Goal: Find specific page/section: Find specific page/section

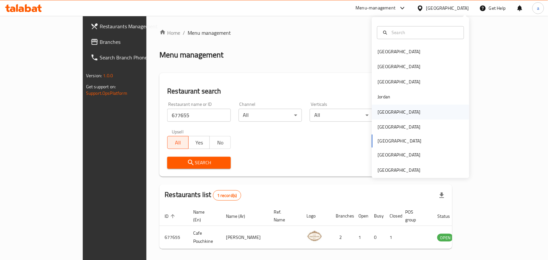
click at [385, 111] on div "Kuwait" at bounding box center [399, 112] width 53 height 15
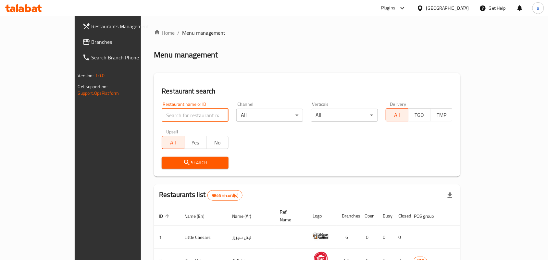
click at [162, 115] on input "search" at bounding box center [195, 115] width 67 height 13
paste input "647546"
type input "647546"
click button "Search" at bounding box center [195, 163] width 67 height 12
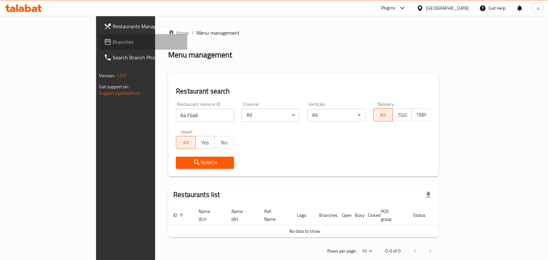
click at [99, 36] on link "Branches" at bounding box center [143, 42] width 89 height 16
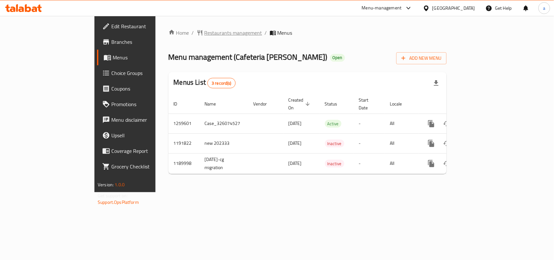
click at [204, 33] on span "Restaurants management" at bounding box center [233, 33] width 58 height 8
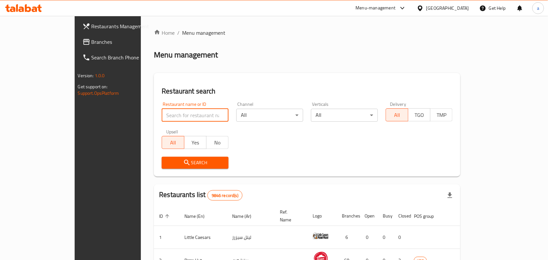
click at [162, 114] on input "search" at bounding box center [195, 115] width 67 height 13
paste input "5720"
type input "5720"
click button "Search" at bounding box center [195, 163] width 67 height 12
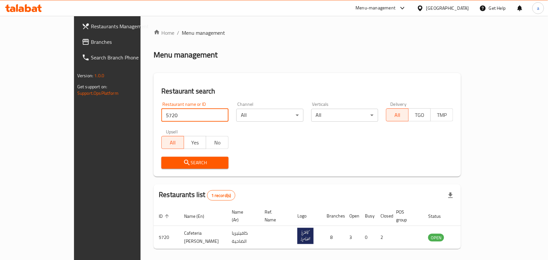
click at [459, 8] on div "Kuwait" at bounding box center [447, 8] width 43 height 7
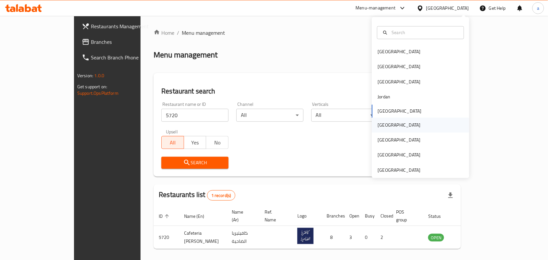
click at [383, 130] on div "Oman" at bounding box center [399, 125] width 53 height 15
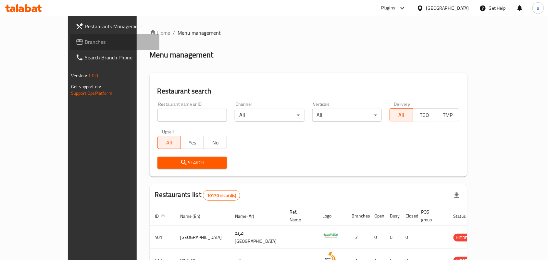
click at [85, 45] on span "Branches" at bounding box center [119, 42] width 69 height 8
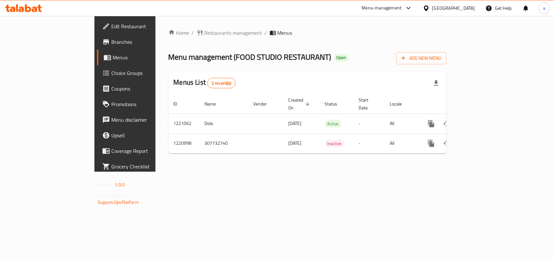
drag, startPoint x: 156, startPoint y: 26, endPoint x: 153, endPoint y: 56, distance: 29.8
click at [157, 26] on div "Home / Restaurants management / Menus Menu management ( FOOD STUDIO RESTAURANT …" at bounding box center [307, 94] width 304 height 156
click at [204, 36] on span "Restaurants management" at bounding box center [233, 33] width 58 height 8
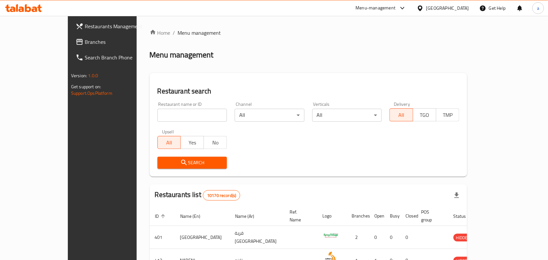
click at [157, 116] on input "search" at bounding box center [192, 115] width 70 height 13
paste input "673559"
type input "673559"
click button "Search" at bounding box center [192, 163] width 70 height 12
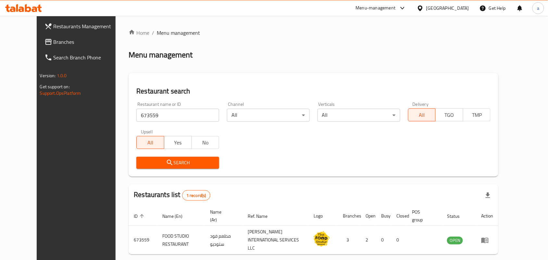
click at [426, 9] on div at bounding box center [421, 8] width 9 height 7
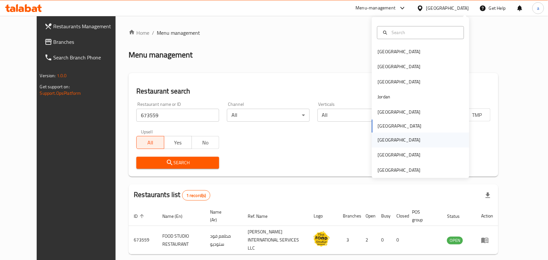
click at [388, 143] on div "[GEOGRAPHIC_DATA]" at bounding box center [420, 140] width 97 height 15
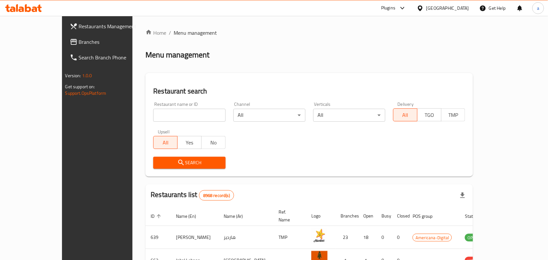
click at [79, 46] on span "Branches" at bounding box center [113, 42] width 69 height 8
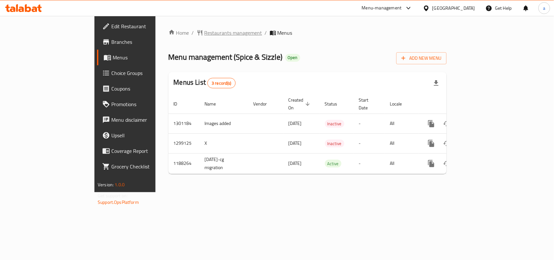
click at [204, 32] on span "Restaurants management" at bounding box center [233, 33] width 58 height 8
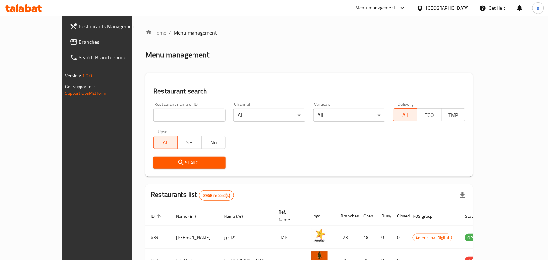
click at [142, 114] on div at bounding box center [274, 130] width 548 height 260
click at [153, 114] on input "search" at bounding box center [189, 115] width 72 height 13
paste input "8891"
type input "8891"
click button "Search" at bounding box center [189, 163] width 72 height 12
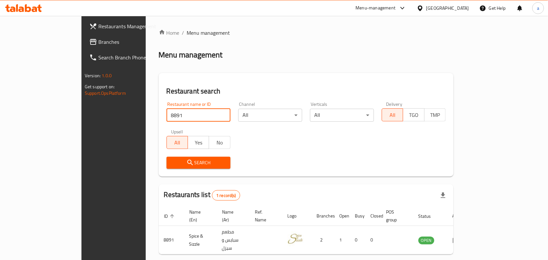
click at [98, 43] on span "Branches" at bounding box center [132, 42] width 69 height 8
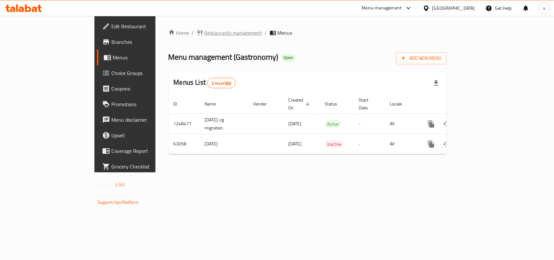
click at [204, 29] on span "Restaurants management" at bounding box center [233, 33] width 58 height 8
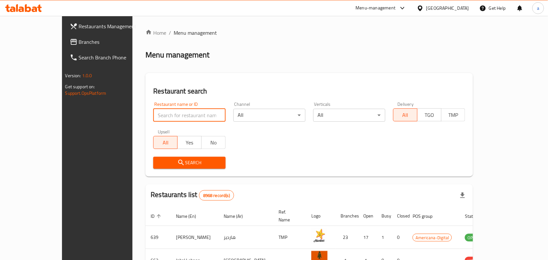
click at [153, 116] on input "search" at bounding box center [189, 115] width 72 height 13
paste input "600031"
type input "600031"
click button "Search" at bounding box center [189, 163] width 72 height 12
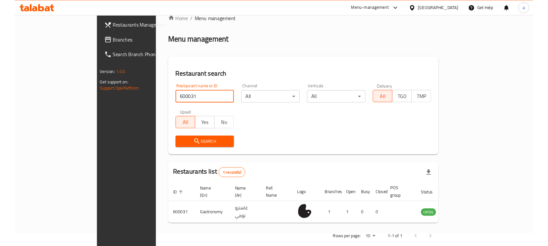
scroll to position [17, 0]
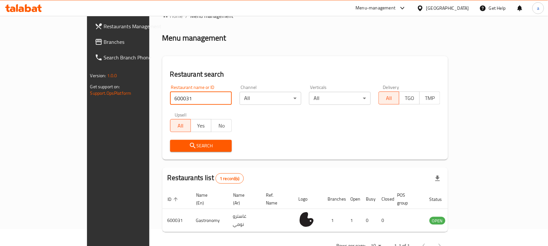
click at [90, 49] on link "Branches" at bounding box center [134, 42] width 89 height 16
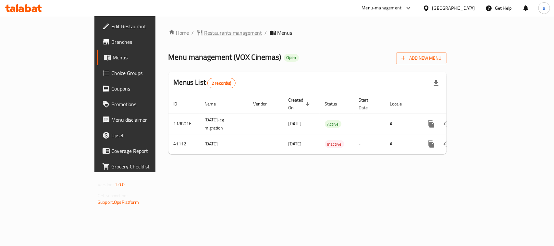
click at [204, 29] on span "Restaurants management" at bounding box center [233, 33] width 58 height 8
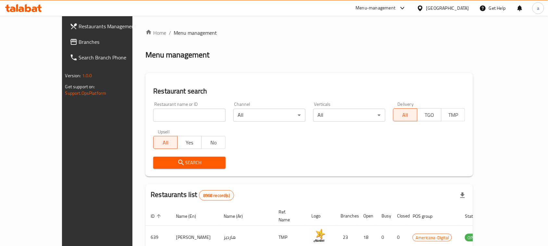
drag, startPoint x: 157, startPoint y: 114, endPoint x: 149, endPoint y: 107, distance: 10.2
click at [157, 114] on input "search" at bounding box center [189, 115] width 72 height 13
click at [153, 116] on input "search" at bounding box center [189, 115] width 72 height 13
paste input "21368"
type input "21368"
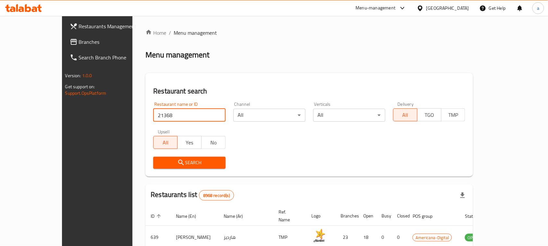
click button "Search" at bounding box center [189, 163] width 72 height 12
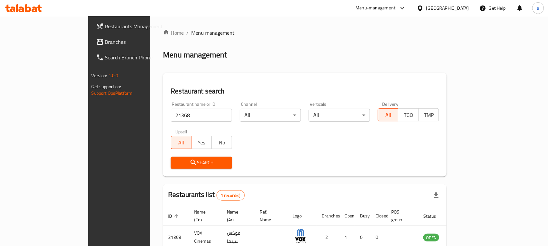
scroll to position [31, 0]
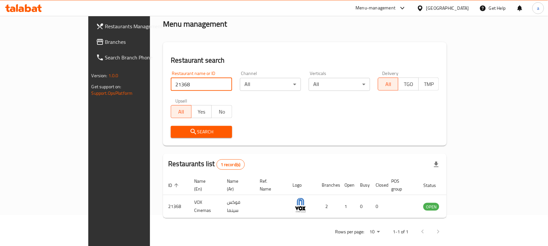
click at [462, 3] on div "[GEOGRAPHIC_DATA]" at bounding box center [443, 8] width 63 height 16
click at [426, 7] on div at bounding box center [421, 8] width 9 height 7
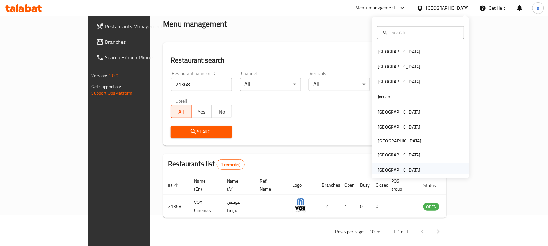
click at [387, 171] on div "[GEOGRAPHIC_DATA]" at bounding box center [399, 170] width 43 height 7
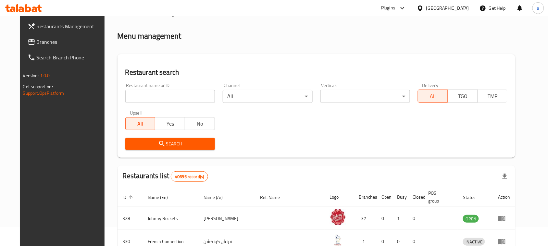
scroll to position [31, 0]
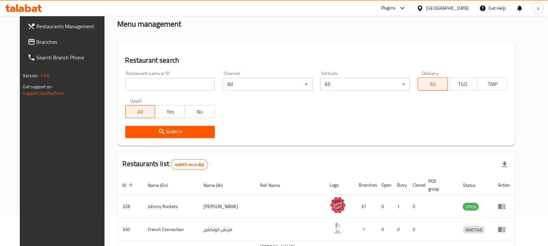
click at [45, 35] on link "Branches" at bounding box center [66, 42] width 89 height 16
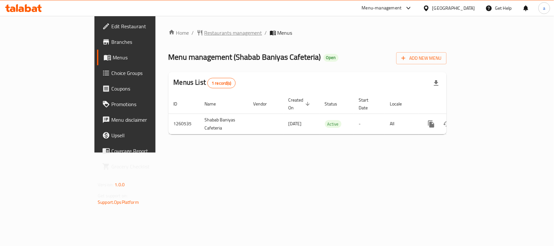
click at [204, 36] on span "Restaurants management" at bounding box center [233, 33] width 58 height 8
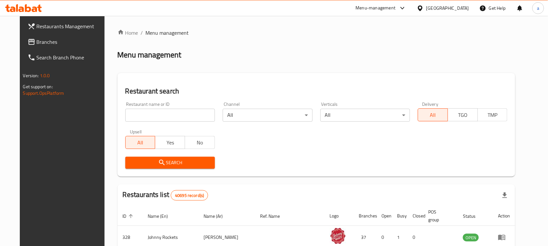
click at [158, 116] on input "search" at bounding box center [170, 115] width 90 height 13
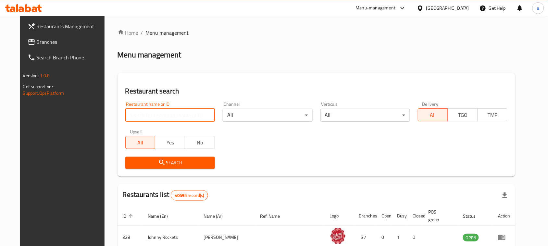
paste input "684921"
type input "684921"
click button "Search" at bounding box center [170, 163] width 90 height 12
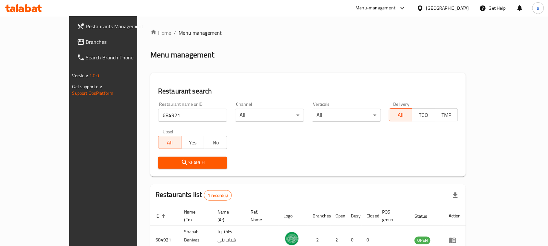
scroll to position [31, 0]
